Goal: Information Seeking & Learning: Find specific fact

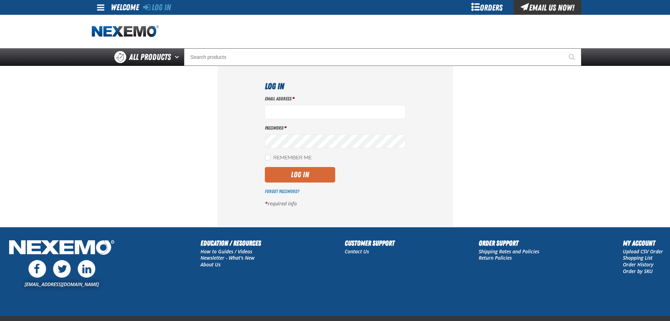
type input "bbuzbee@vtaig.com"
click at [303, 181] on button "Log In" at bounding box center [300, 174] width 70 height 15
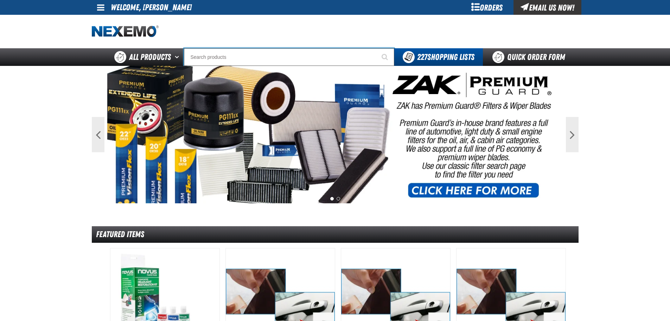
click at [225, 56] on input "Search" at bounding box center [289, 57] width 210 height 18
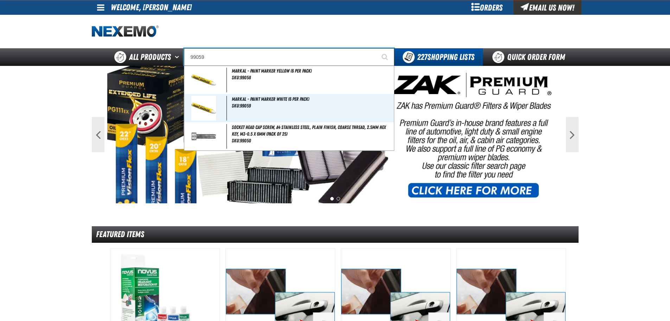
type input "99059"
click at [377, 48] on button "Start Searching" at bounding box center [386, 57] width 18 height 18
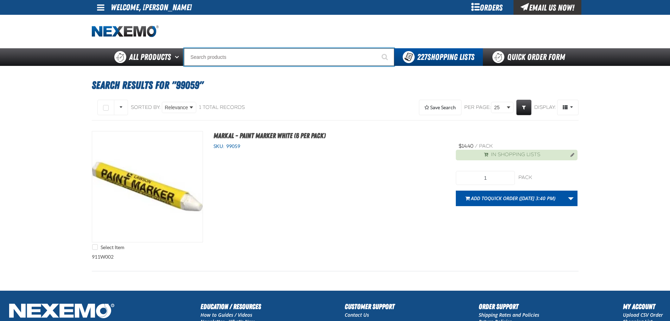
click at [227, 55] on input "Search" at bounding box center [289, 57] width 210 height 18
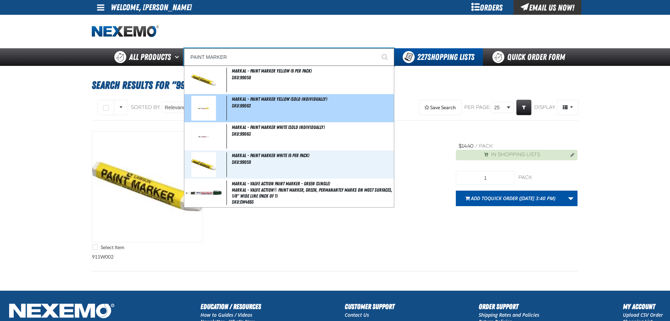
type input "Markal - Paint Marker Yellow (Sold Individually)"
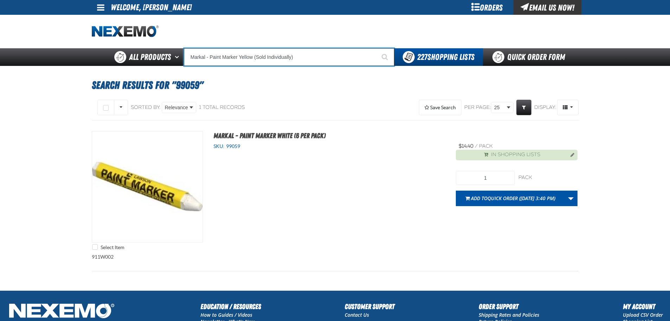
click at [277, 56] on input "Markal - Paint Marker Yellow (Sold Individually)" at bounding box center [289, 57] width 210 height 18
click at [278, 56] on input "Markal - Paint Marker Yellow (Sold Individually)" at bounding box center [289, 57] width 210 height 18
click at [305, 51] on input "Markal - Paint Marker Yellow (Sold Individually)" at bounding box center [289, 57] width 210 height 18
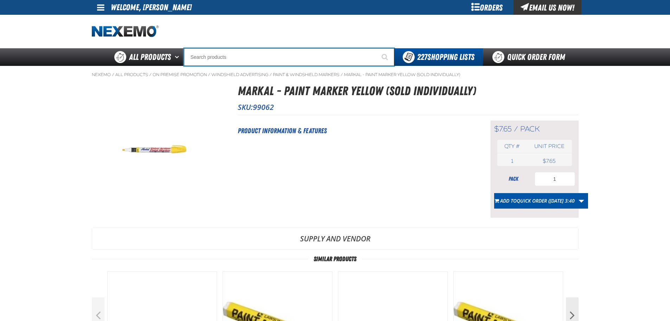
click at [264, 57] on input "Search" at bounding box center [289, 57] width 210 height 18
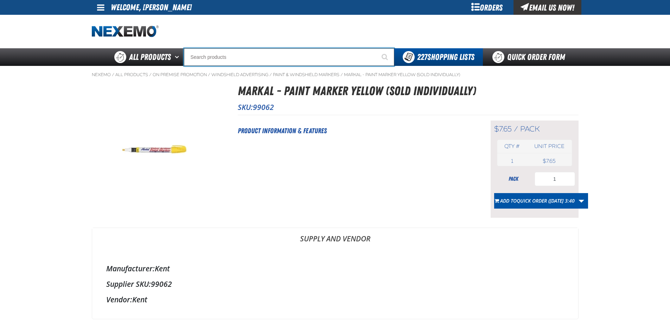
click at [264, 57] on input "Search" at bounding box center [289, 57] width 210 height 18
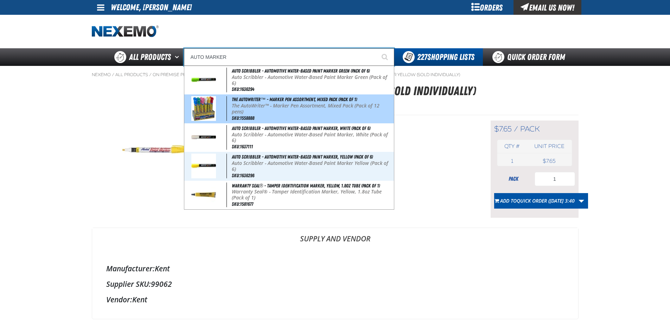
click at [241, 106] on p "The AutoWriter™ - Marker Pen Assortment, Mixed Pack (Pack of 12 pens)" at bounding box center [312, 109] width 160 height 12
type input "The AutoWriter™ - Marker Pen Assortment, Mixed Pack (Pack of 1)"
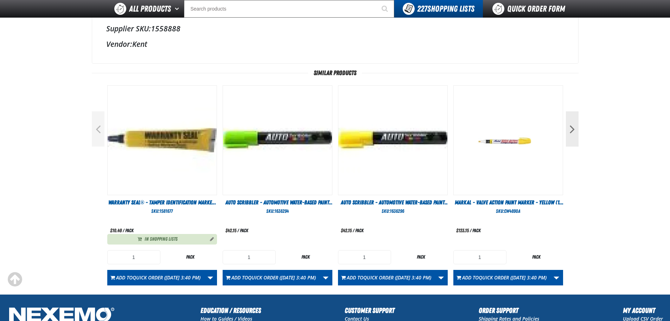
scroll to position [281, 0]
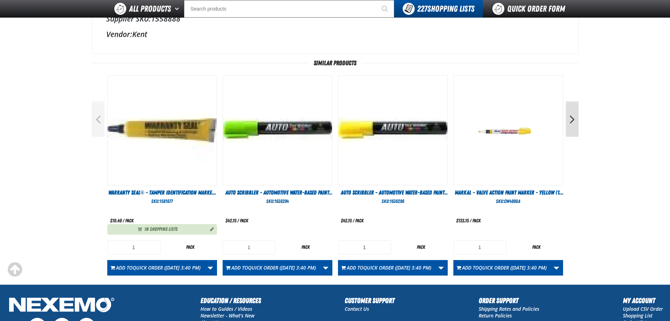
click at [569, 117] on button "Next" at bounding box center [572, 118] width 13 height 35
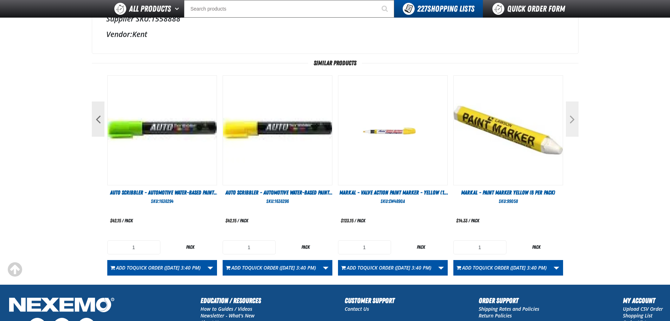
click at [571, 117] on button "Next" at bounding box center [572, 118] width 13 height 35
click at [572, 117] on button "Next" at bounding box center [572, 118] width 13 height 35
click at [100, 122] on button "Previous" at bounding box center [98, 118] width 13 height 35
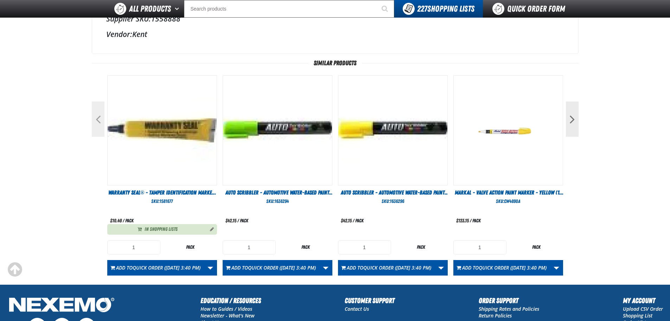
click at [100, 121] on button "Previous" at bounding box center [98, 118] width 13 height 35
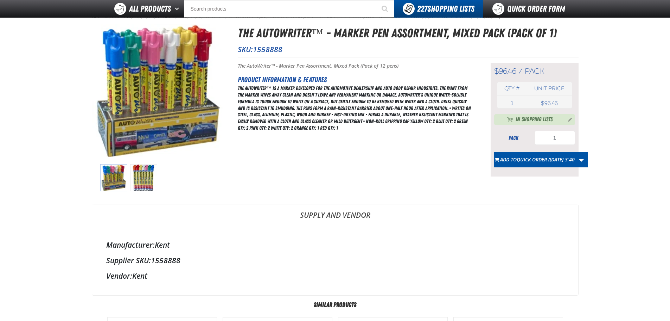
scroll to position [28, 0]
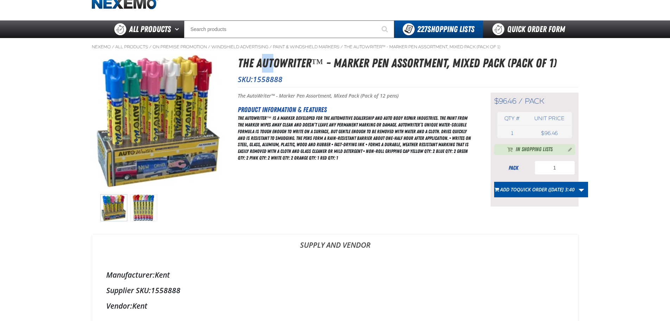
drag, startPoint x: 260, startPoint y: 63, endPoint x: 273, endPoint y: 62, distance: 12.7
click at [273, 62] on h1 "The AutoWriter™ - Marker Pen Assortment, Mixed Pack (Pack of 1)" at bounding box center [408, 63] width 341 height 19
drag, startPoint x: 256, startPoint y: 63, endPoint x: 310, endPoint y: 66, distance: 53.9
click at [311, 64] on h1 "The AutoWriter™ - Marker Pen Assortment, Mixed Pack (Pack of 1)" at bounding box center [408, 63] width 341 height 19
copy h1 "AutoWriter"
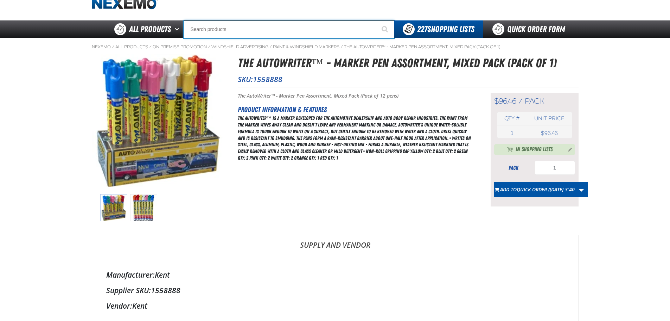
click at [254, 30] on input "Search" at bounding box center [289, 29] width 210 height 18
paste input "AutoWriter"
type input "AutoWriter"
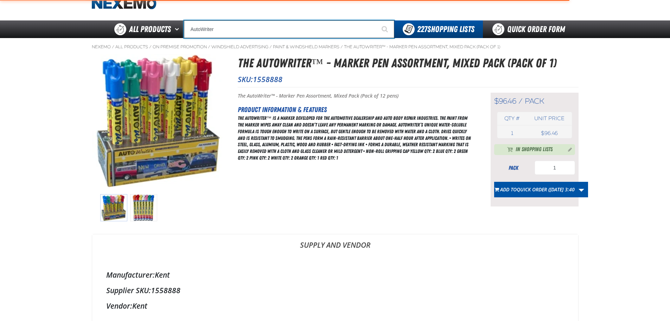
type input "AutoWriter White Pen"
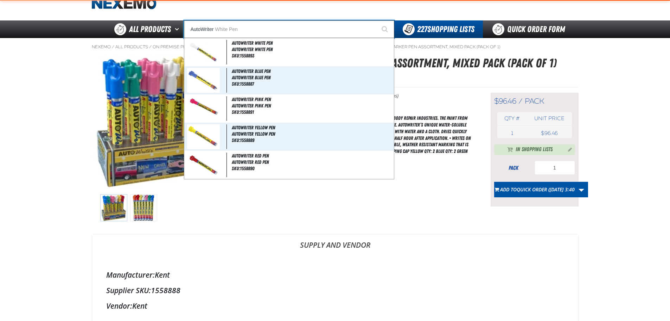
type input "AutoWriter"
click at [377, 20] on button "Start Searching" at bounding box center [386, 29] width 18 height 18
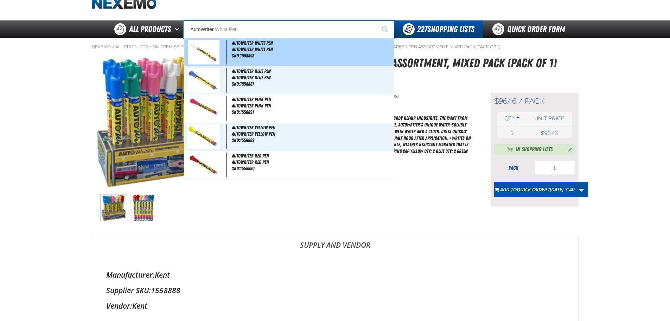
click at [249, 53] on span "SKU:1558893" at bounding box center [243, 56] width 23 height 6
type input "Autowriter White Pen"
